Goal: Find contact information: Find contact information

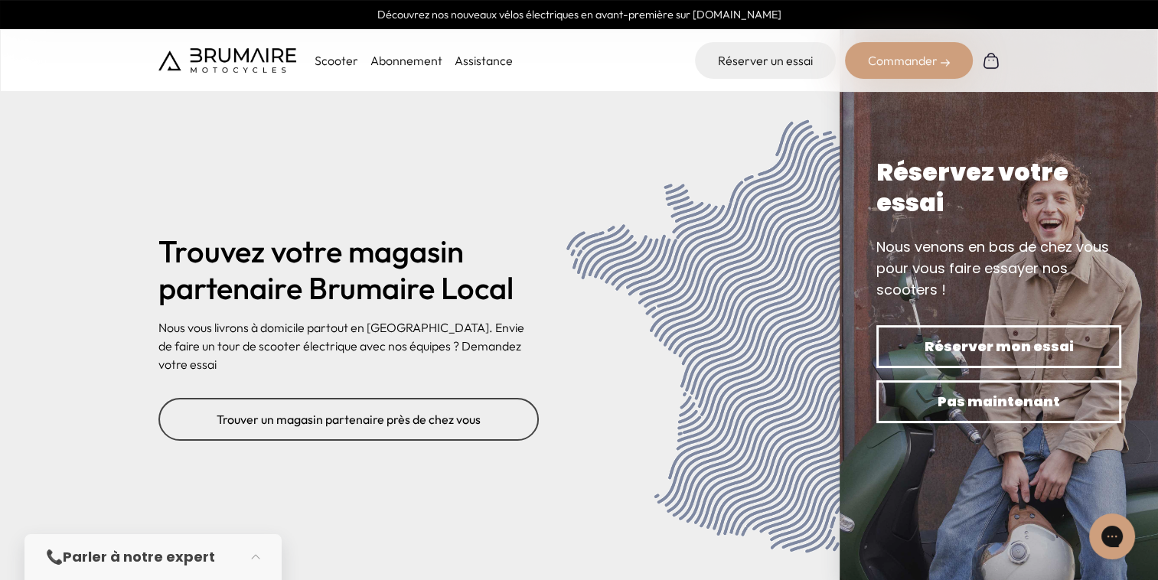
scroll to position [6280, 0]
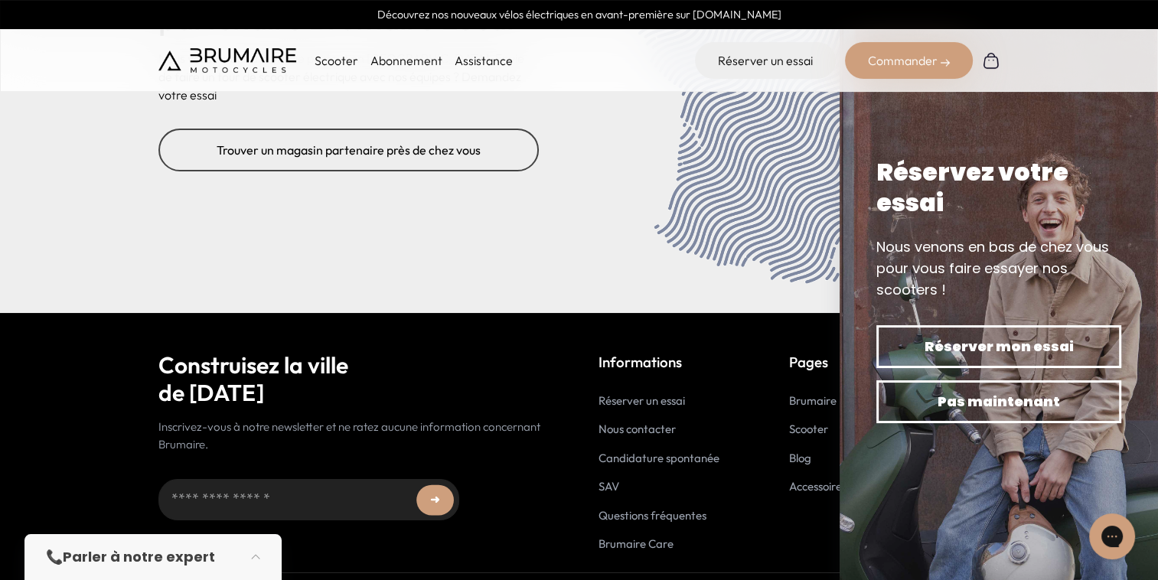
click at [653, 422] on link "Nous contacter" at bounding box center [636, 429] width 77 height 15
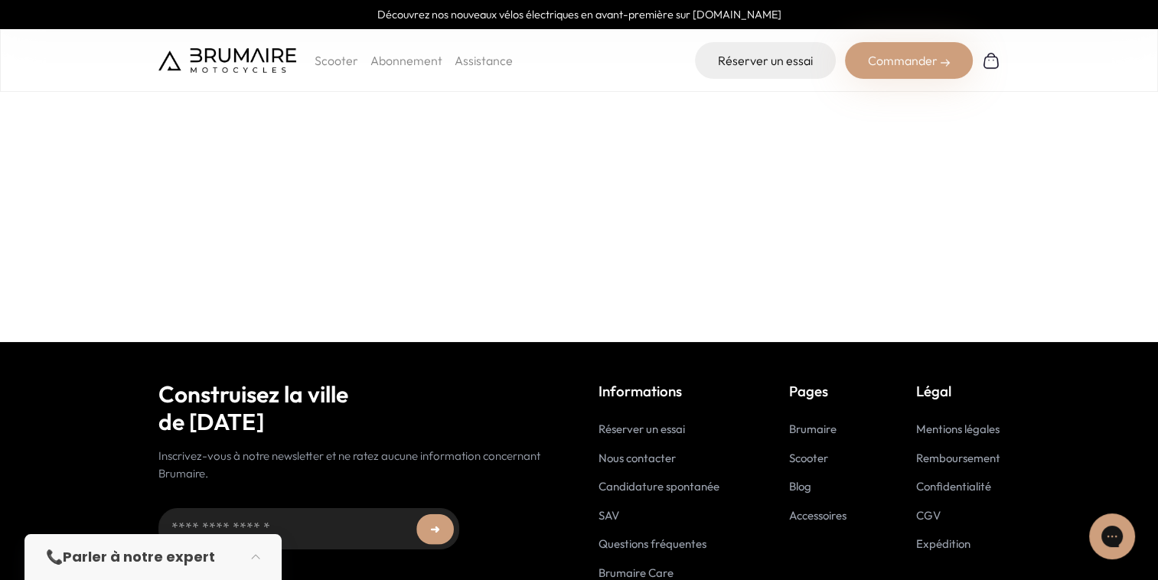
scroll to position [413, 0]
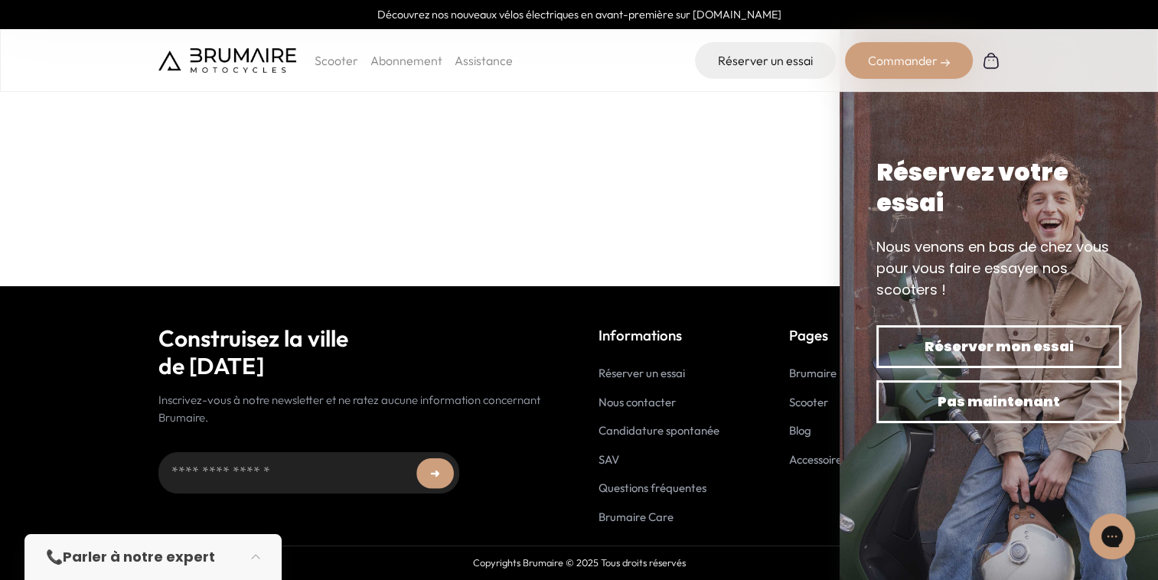
click at [217, 546] on div "📞 Parler à notre expert" at bounding box center [138, 556] width 184 height 21
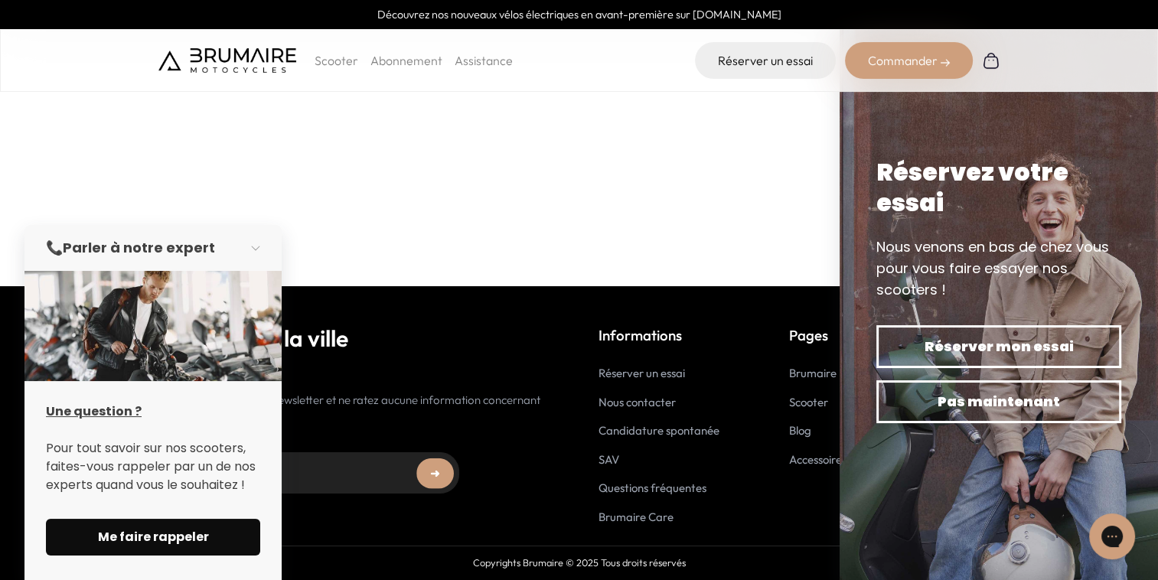
click at [129, 533] on span "Me faire rappeler" at bounding box center [153, 537] width 178 height 18
click at [598, 463] on link "SAV" at bounding box center [608, 459] width 21 height 15
